Goal: Information Seeking & Learning: Learn about a topic

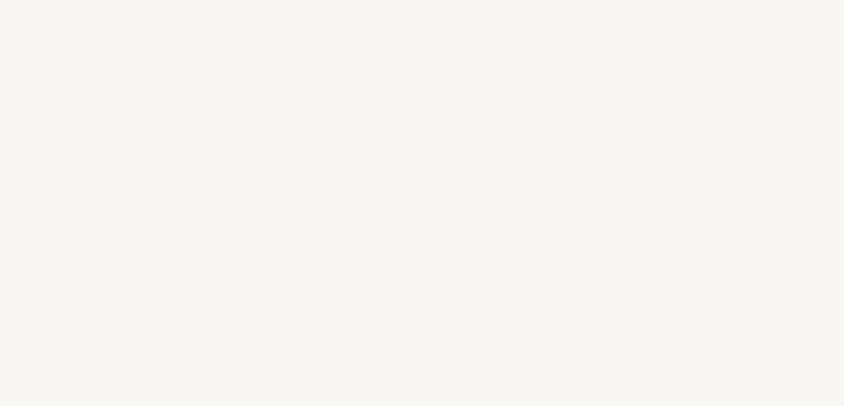
select select "FR"
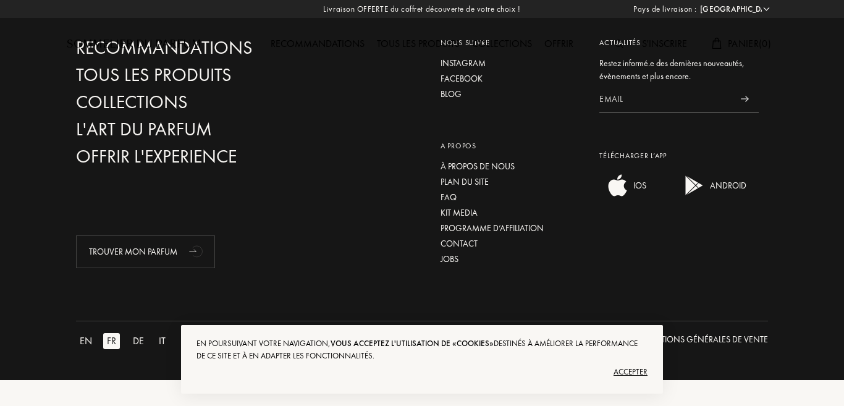
click at [627, 371] on div "Accepter" at bounding box center [422, 372] width 451 height 20
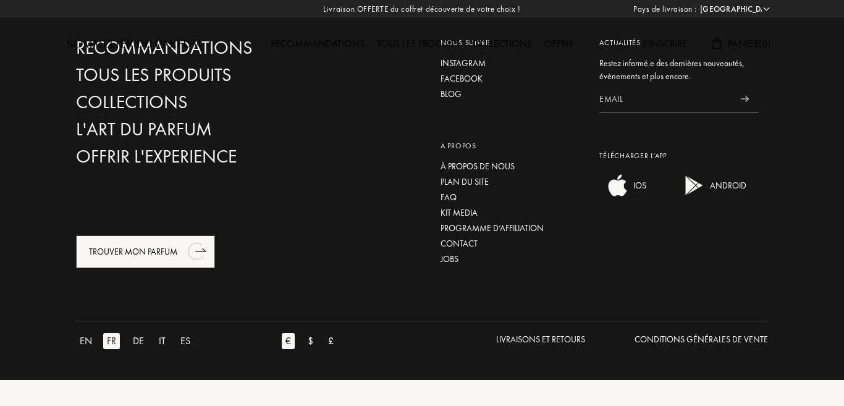
click at [183, 259] on div "Trouver mon parfum" at bounding box center [145, 252] width 139 height 33
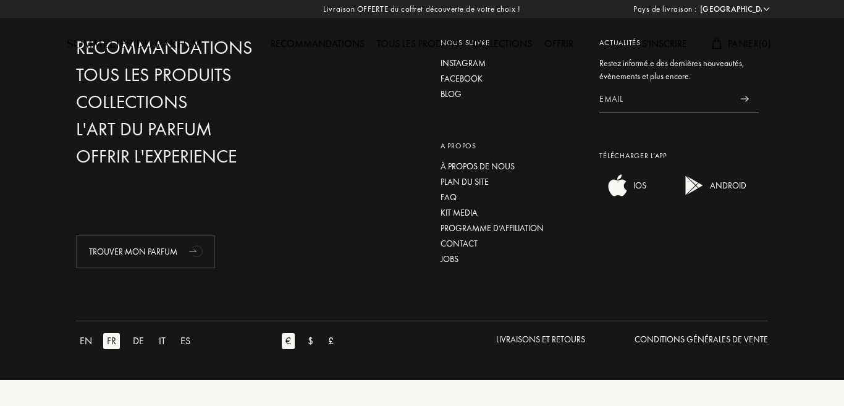
click at [749, 100] on img at bounding box center [745, 99] width 8 height 6
click at [746, 98] on img at bounding box center [745, 99] width 8 height 6
click at [742, 95] on div at bounding box center [745, 99] width 28 height 28
click at [744, 98] on img at bounding box center [745, 99] width 8 height 6
click at [744, 99] on img at bounding box center [745, 99] width 8 height 6
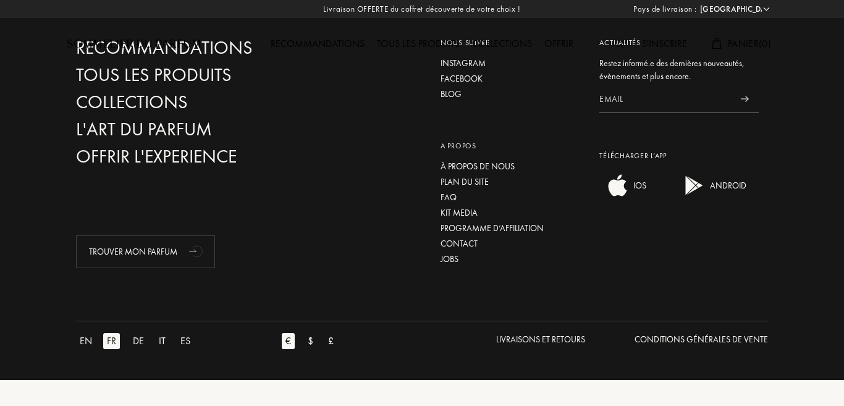
click at [744, 99] on img at bounding box center [745, 99] width 8 height 6
click at [694, 98] on input at bounding box center [666, 99] width 132 height 28
click at [746, 100] on img at bounding box center [745, 99] width 8 height 6
click at [747, 98] on img at bounding box center [745, 99] width 8 height 6
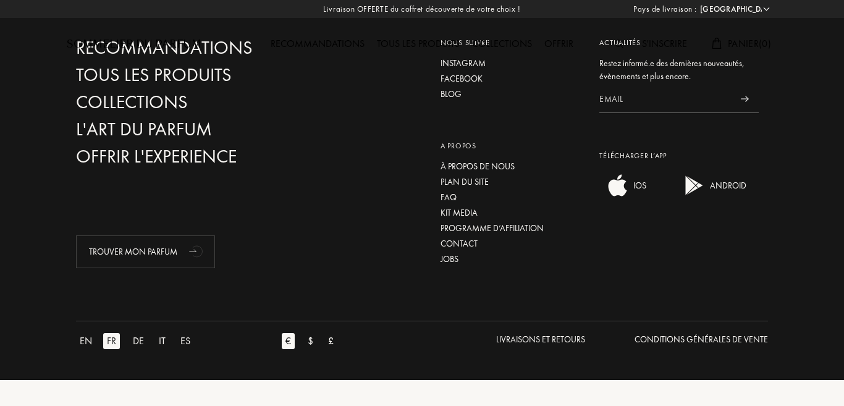
click at [747, 98] on img at bounding box center [745, 99] width 8 height 6
click at [743, 98] on img at bounding box center [745, 99] width 8 height 6
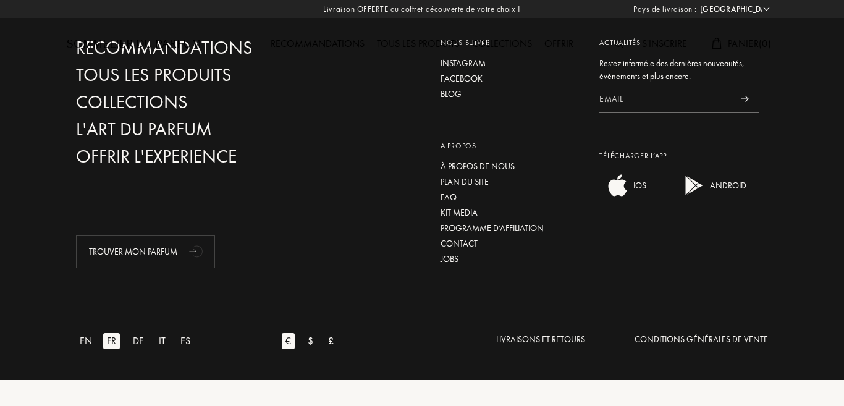
click at [743, 98] on img at bounding box center [745, 99] width 8 height 6
click at [703, 99] on input at bounding box center [666, 99] width 132 height 28
click at [668, 49] on div "S'inscrire" at bounding box center [664, 44] width 57 height 16
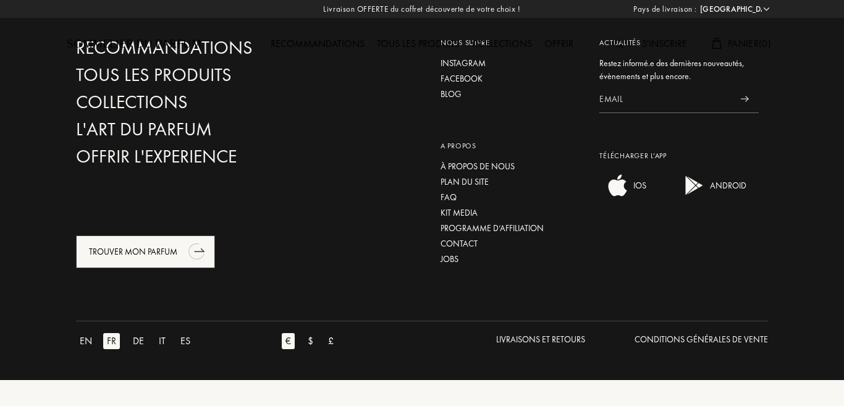
click at [159, 260] on div "Trouver mon parfum" at bounding box center [145, 252] width 139 height 33
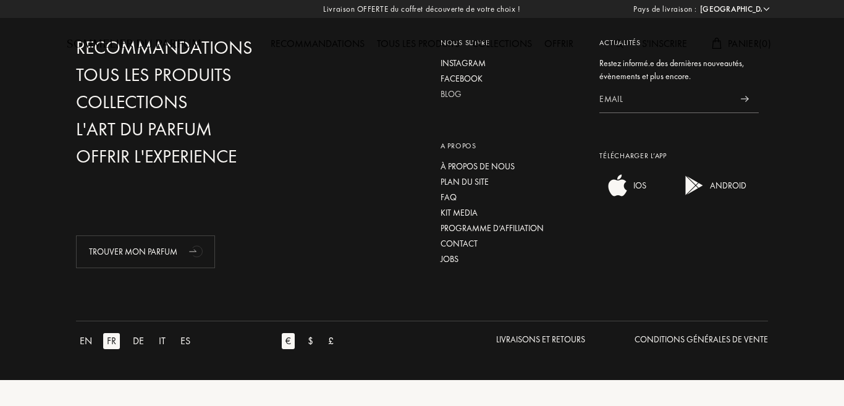
click at [463, 94] on div "Blog" at bounding box center [511, 94] width 141 height 13
click at [744, 98] on img at bounding box center [745, 99] width 8 height 6
click at [679, 99] on input at bounding box center [666, 99] width 132 height 28
type input "j"
click at [414, 161] on div "Recommandations Tous les produits Collections L'Art du Parfum Offrir l'experien…" at bounding box center [422, 152] width 711 height 231
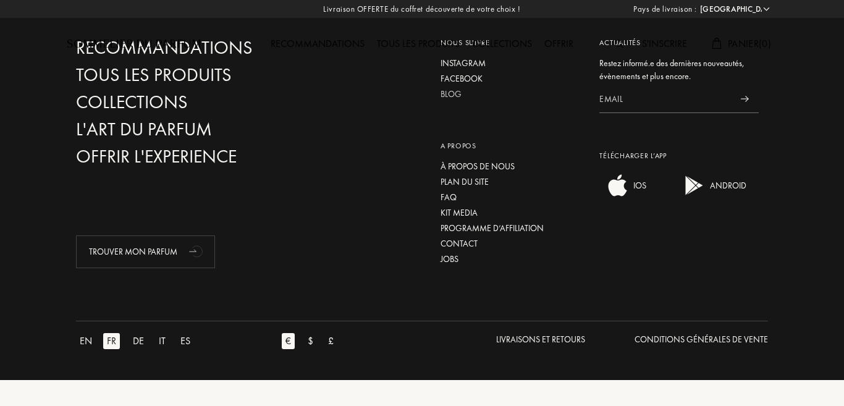
click at [448, 96] on div "Blog" at bounding box center [511, 94] width 141 height 13
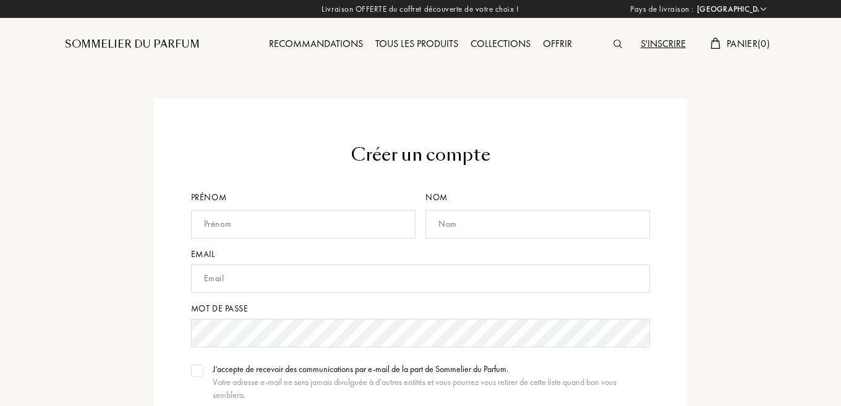
select select "FR"
